Goal: Task Accomplishment & Management: Complete application form

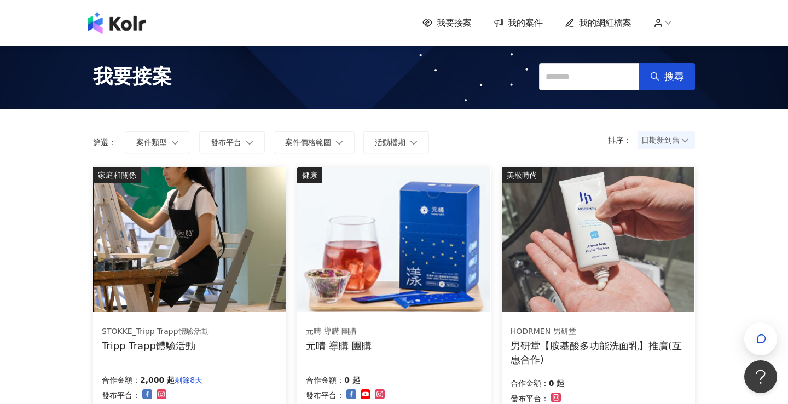
click at [459, 24] on span "我要接案" at bounding box center [454, 23] width 35 height 12
click at [523, 24] on span "我的案件" at bounding box center [525, 23] width 35 height 12
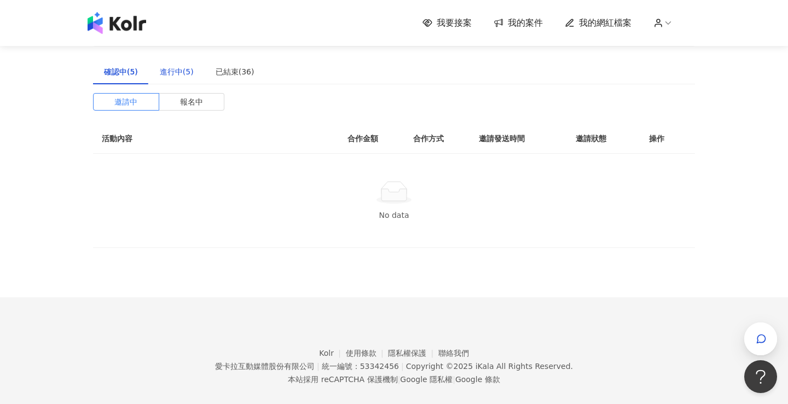
click at [175, 72] on div "進行中(5)" at bounding box center [177, 72] width 34 height 12
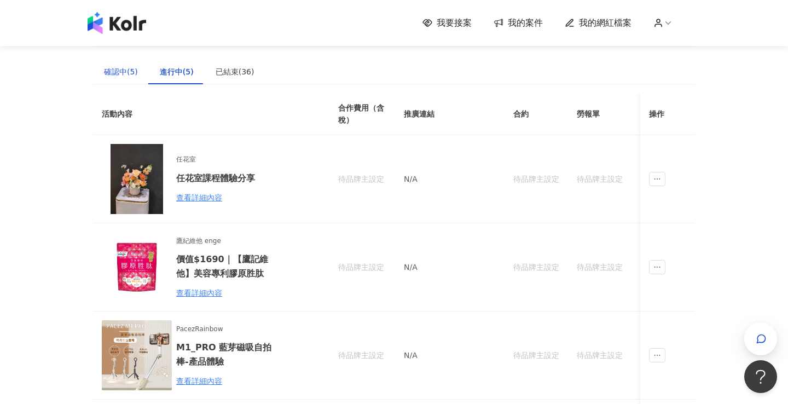
click at [136, 71] on div "確認中(5)" at bounding box center [121, 72] width 34 height 12
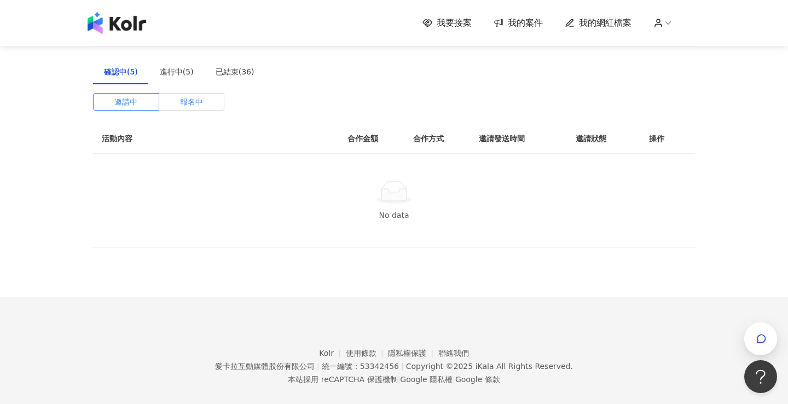
click at [203, 101] on span "報名中" at bounding box center [191, 102] width 23 height 16
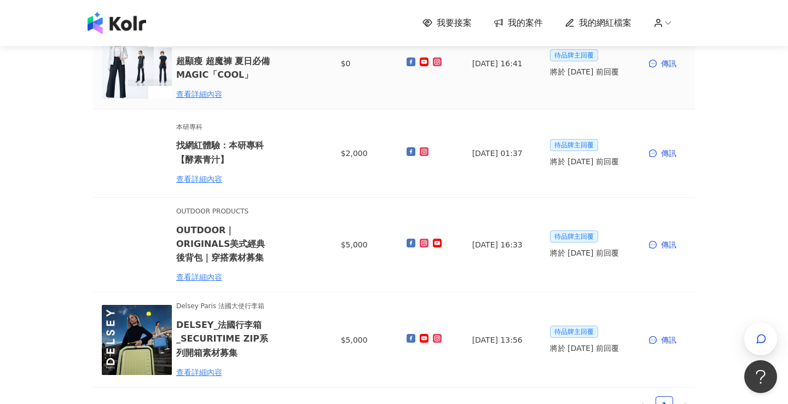
scroll to position [225, 0]
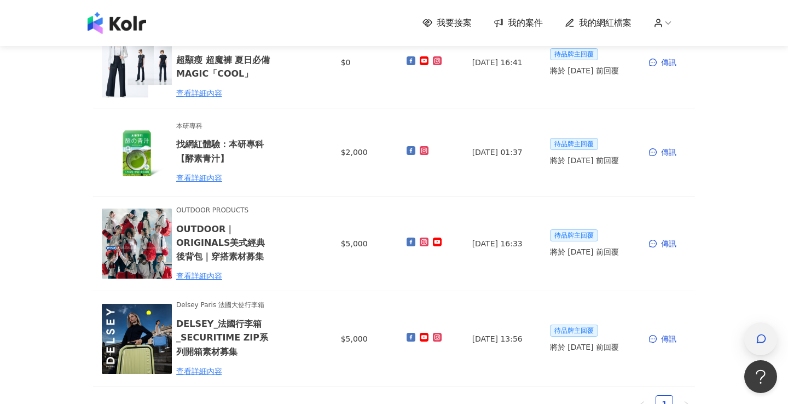
click at [758, 341] on icon "button" at bounding box center [761, 338] width 11 height 11
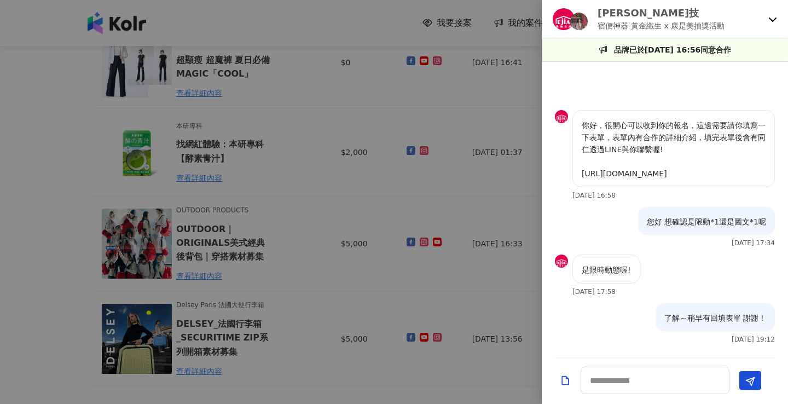
click at [670, 22] on p "宿便神器-黃金纖生 x 康是美抽獎活動" at bounding box center [661, 26] width 127 height 12
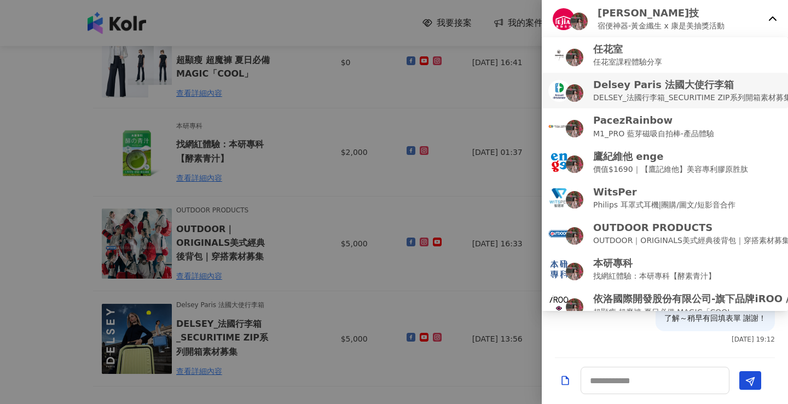
click at [689, 103] on p "DELSEY_法國行李箱_SECURITIME ZIP系列開箱素材募集" at bounding box center [692, 97] width 198 height 12
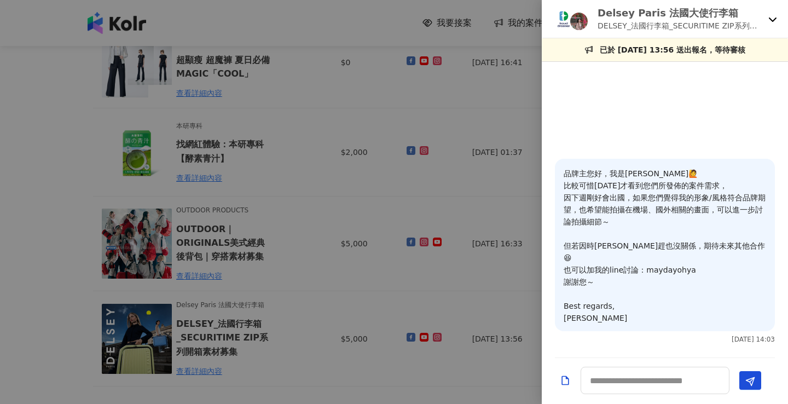
click at [707, 22] on p "DELSEY_法國行李箱_SECURITIME ZIP系列開箱素材募集" at bounding box center [681, 26] width 166 height 12
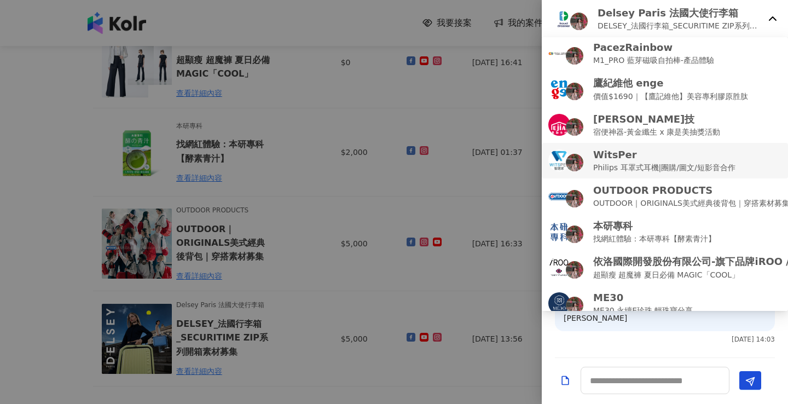
scroll to position [48, 0]
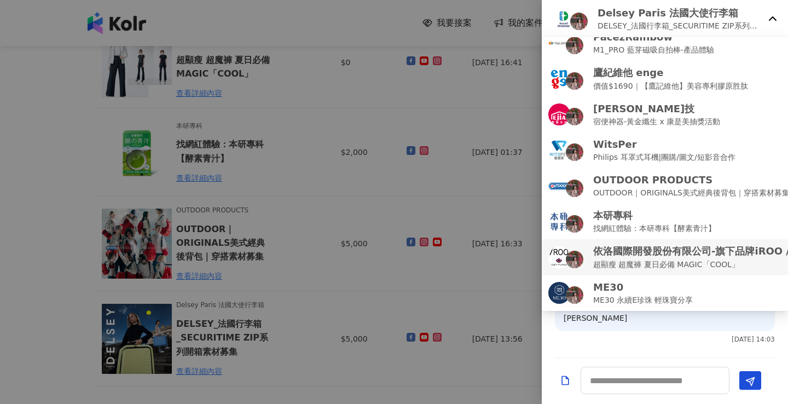
click at [710, 250] on p "依洛國際開發股份有限公司-旗下品牌iROO / COZY PUNCH" at bounding box center [729, 251] width 272 height 14
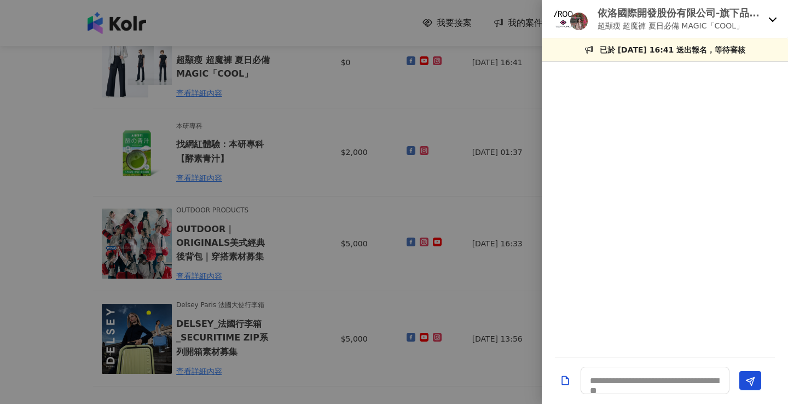
click at [493, 302] on div at bounding box center [394, 202] width 788 height 404
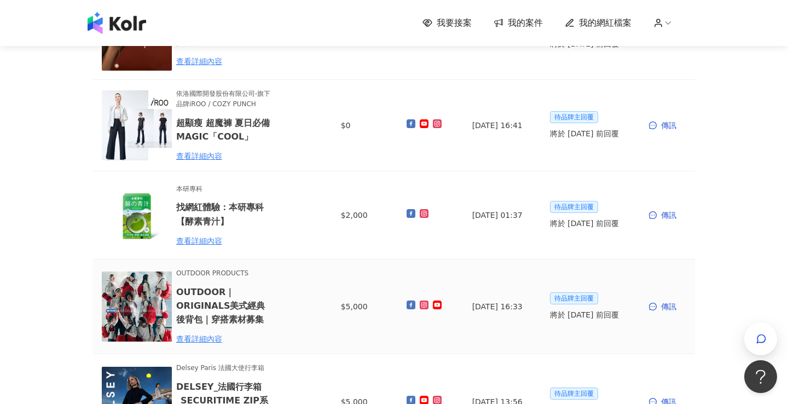
scroll to position [160, 0]
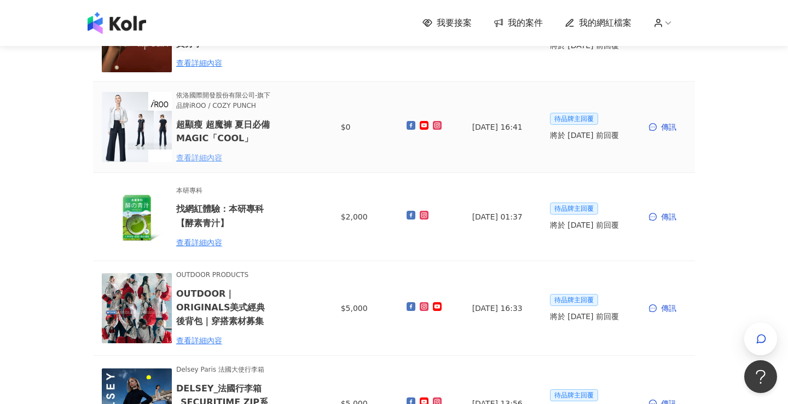
click at [198, 155] on div "查看詳細內容" at bounding box center [224, 158] width 96 height 12
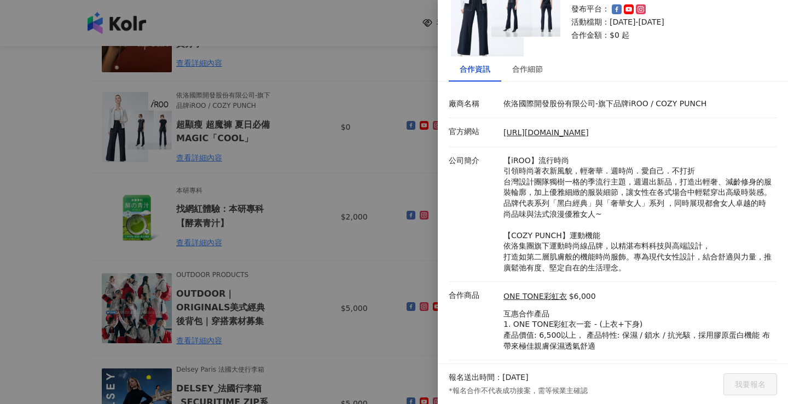
scroll to position [0, 0]
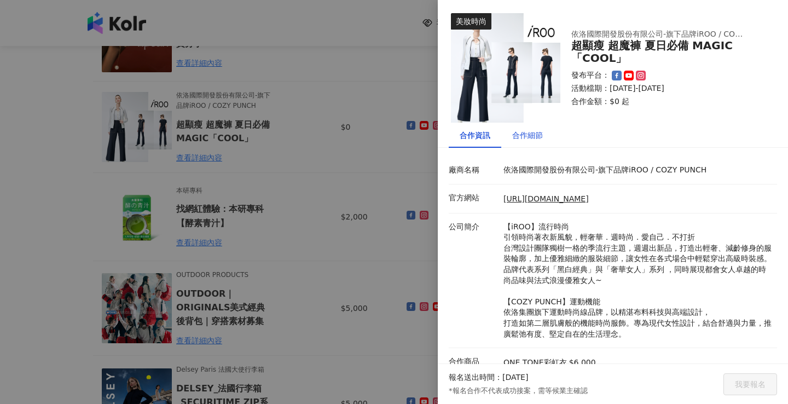
click at [518, 132] on div "合作細節" at bounding box center [527, 135] width 31 height 12
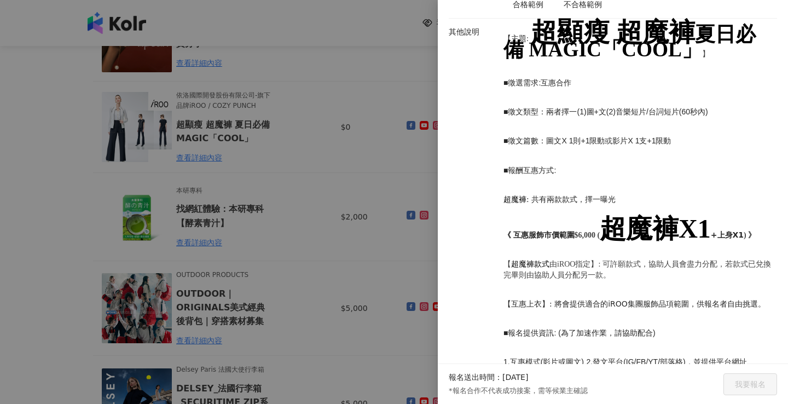
scroll to position [454, 0]
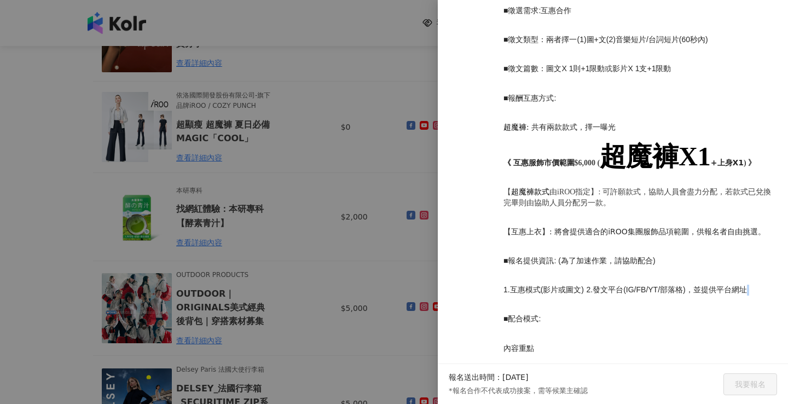
drag, startPoint x: 501, startPoint y: 283, endPoint x: 747, endPoint y: 282, distance: 245.8
click at [747, 283] on div "【主題: 超顯瘦 超魔褲 夏日必備 MAGIC「COOL」 】 ■ 徵選需求 : 互惠合作 ■ 徵文類型：兩者擇一 (1) 圖 + 文 (2) 音樂短片 / …" at bounding box center [638, 313] width 274 height 717
drag, startPoint x: 509, startPoint y: 280, endPoint x: 750, endPoint y: 285, distance: 241.5
click at [750, 285] on p "1. 互惠模式 ( 影片或圖文 ) 2. 發文平台 (IG/FB/YT/ 部落格 ) ，並提供平台網址" at bounding box center [638, 290] width 268 height 11
copy p "1. 互惠模式 ( 影片或圖文 ) 2. 發文平台 (IG/FB/YT/ 部落格 ) ，並提供平台網址"
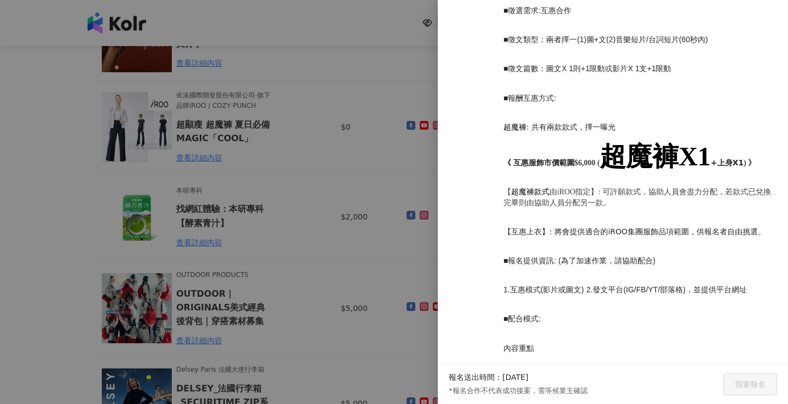
click at [414, 263] on div at bounding box center [394, 202] width 788 height 404
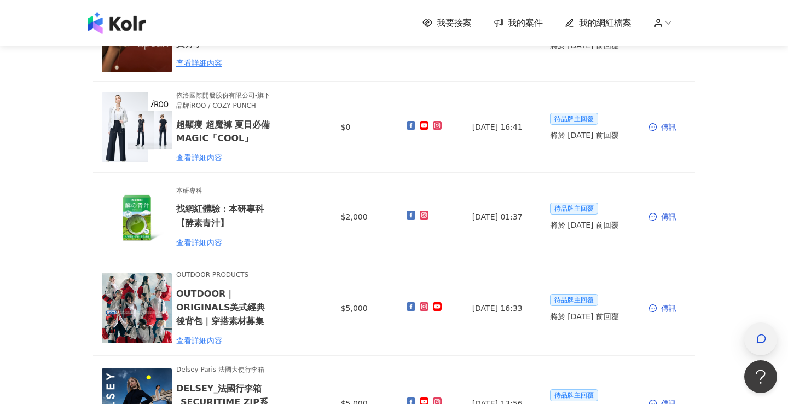
click at [758, 331] on div "button" at bounding box center [761, 339] width 14 height 25
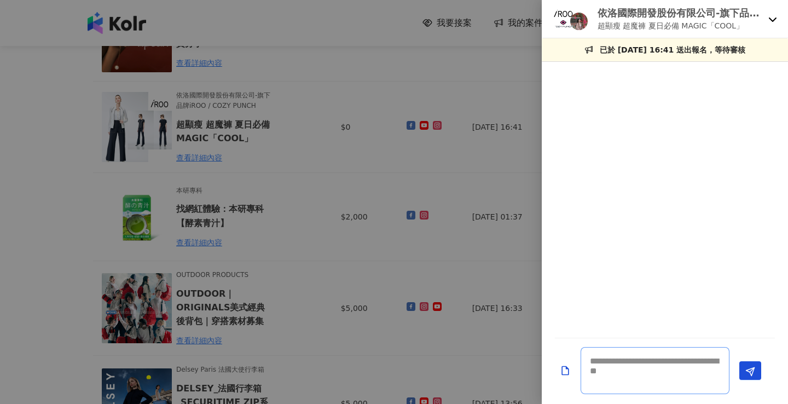
click at [661, 370] on textarea at bounding box center [655, 370] width 149 height 47
type textarea "*"
paste textarea "**********"
click at [684, 360] on textarea "**********" at bounding box center [655, 365] width 149 height 57
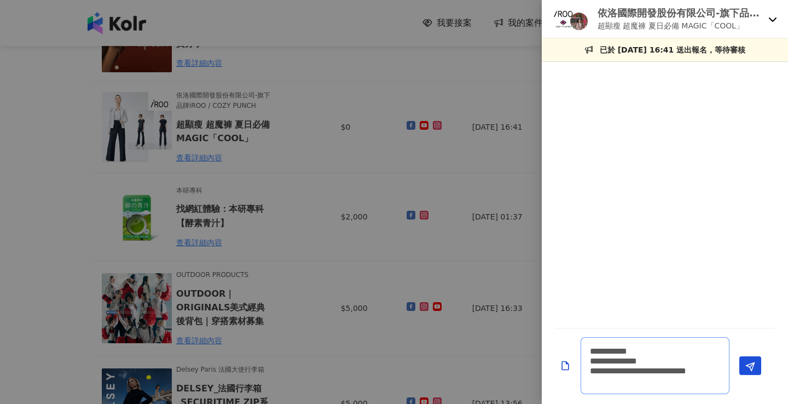
click at [716, 356] on textarea "**********" at bounding box center [655, 365] width 149 height 57
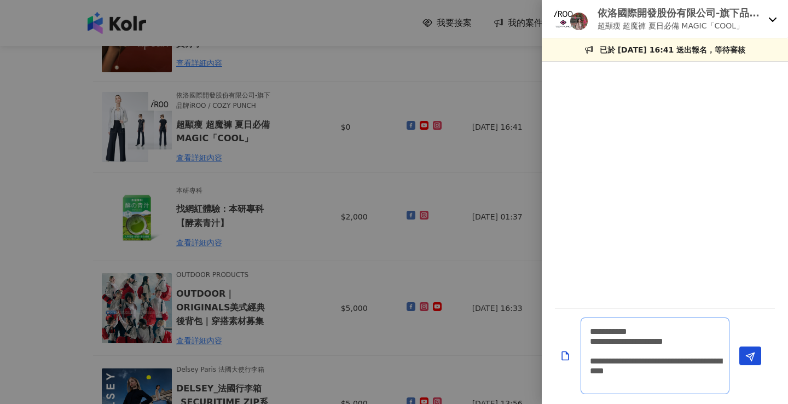
paste textarea "**********"
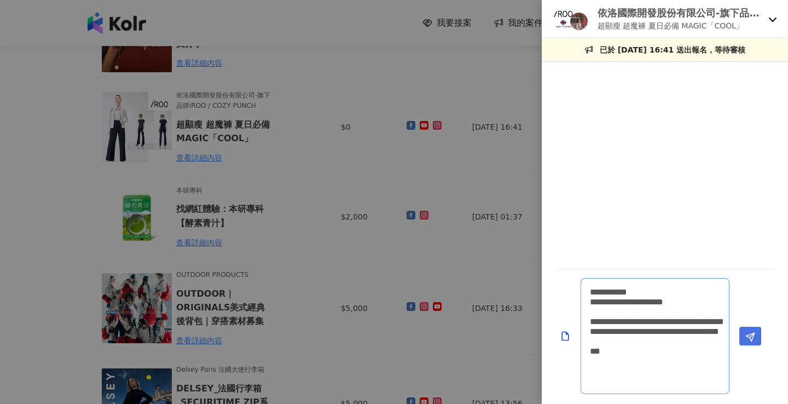
type textarea "**********"
click at [752, 340] on polygon "Send" at bounding box center [751, 337] width 8 height 8
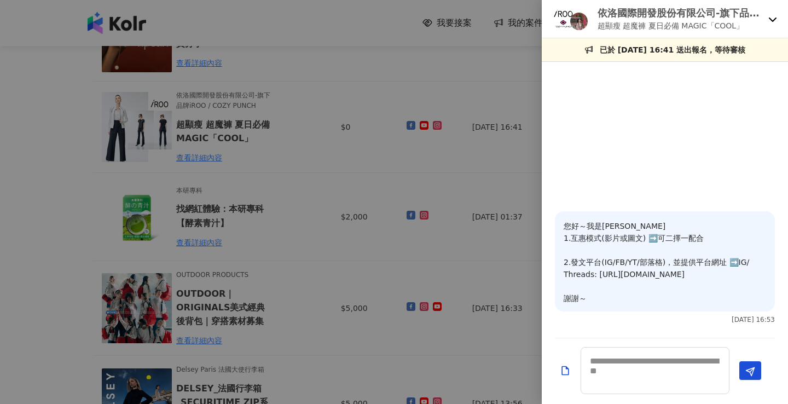
click at [464, 320] on div at bounding box center [394, 202] width 788 height 404
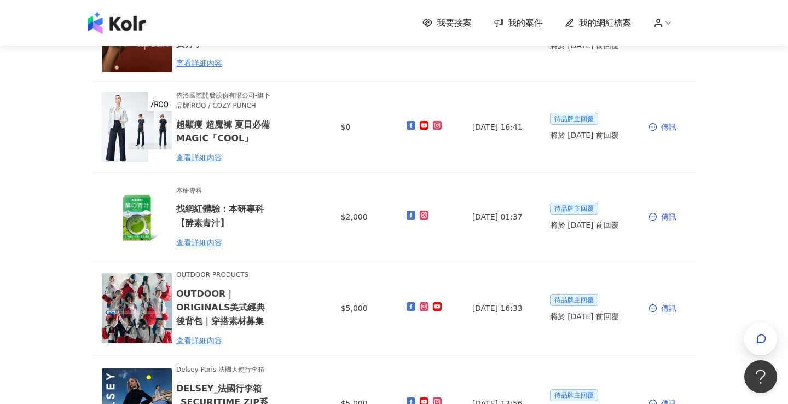
click at [462, 23] on span "我要接案" at bounding box center [454, 23] width 35 height 12
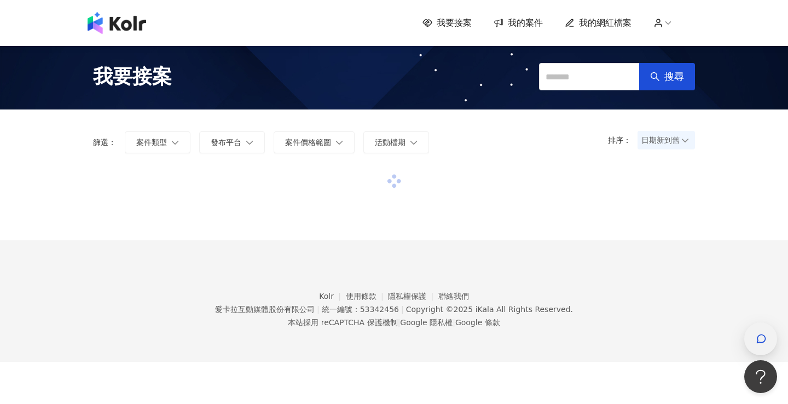
click at [766, 350] on div "button" at bounding box center [761, 339] width 14 height 25
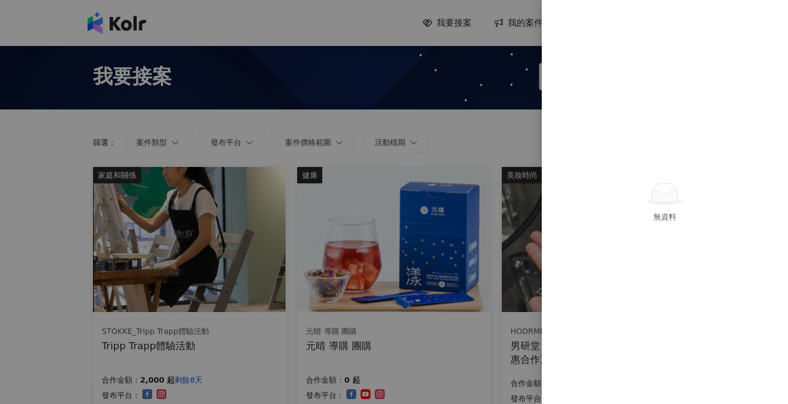
click at [474, 305] on div at bounding box center [394, 202] width 788 height 404
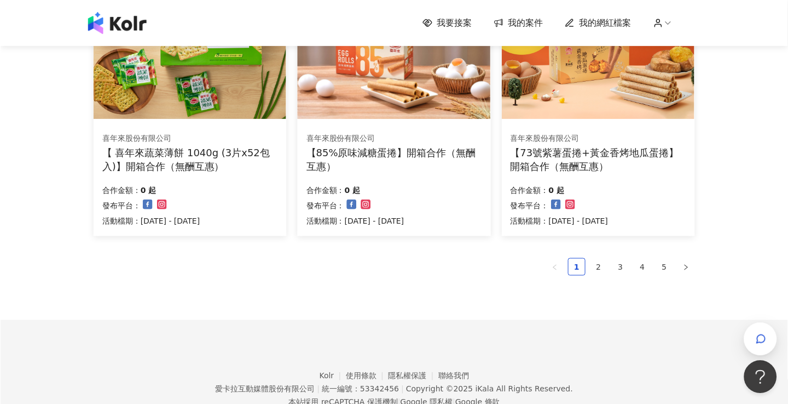
scroll to position [738, 0]
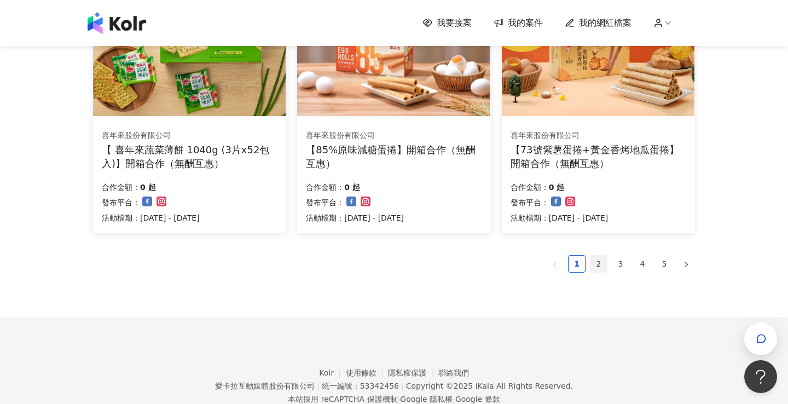
click at [596, 267] on link "2" at bounding box center [599, 264] width 16 height 16
